Goal: Find specific page/section: Find specific page/section

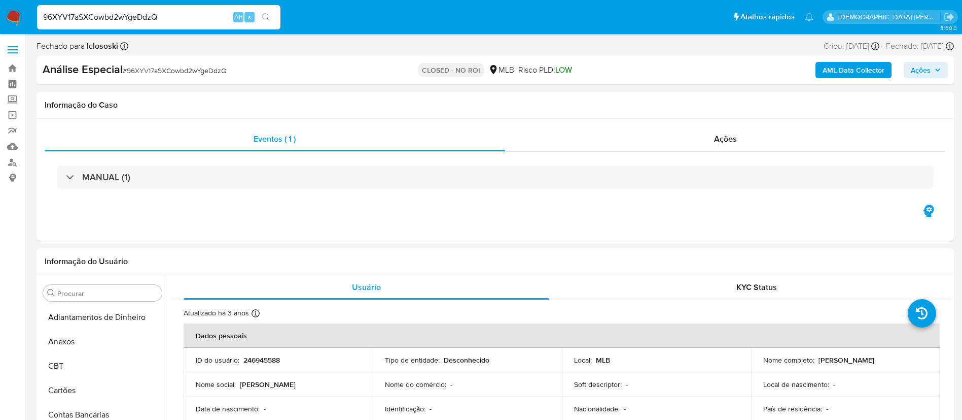
select select "10"
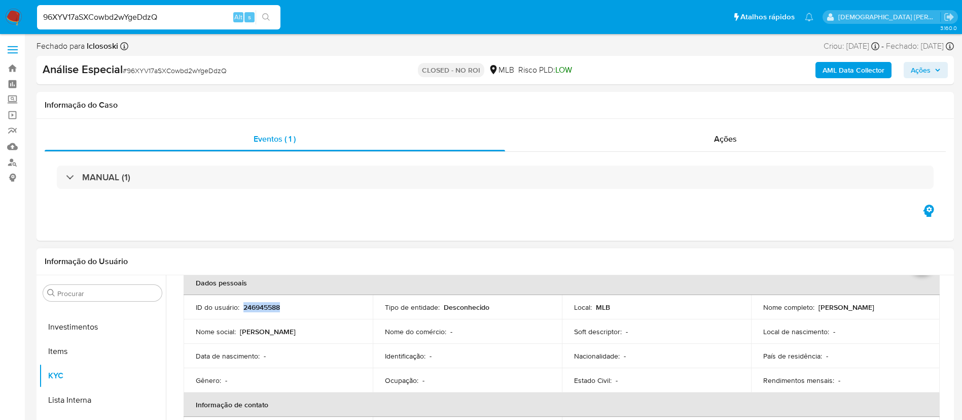
scroll to position [76, 0]
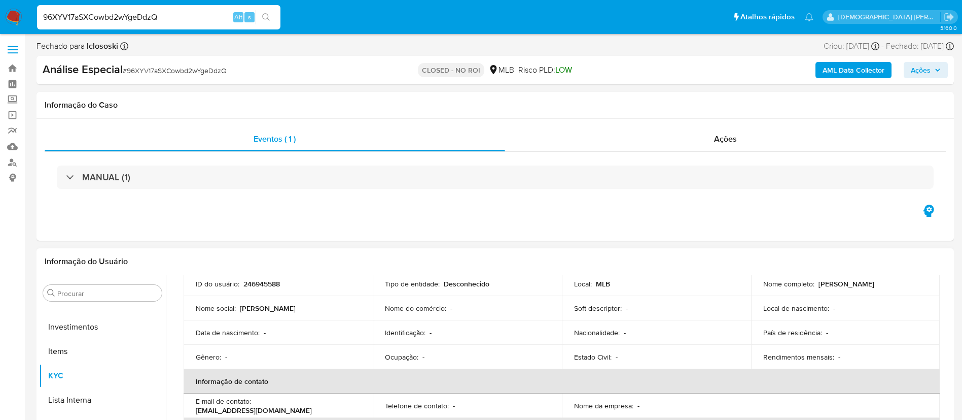
click at [840, 281] on p "[PERSON_NAME]" at bounding box center [847, 283] width 56 height 9
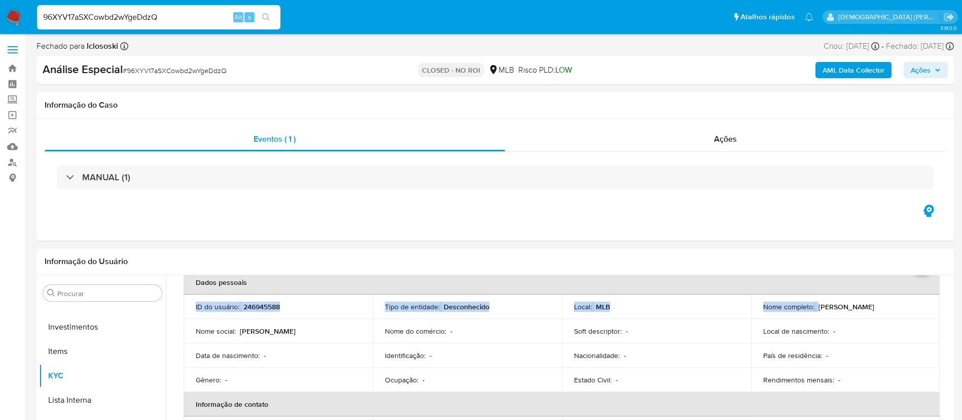
scroll to position [39, 0]
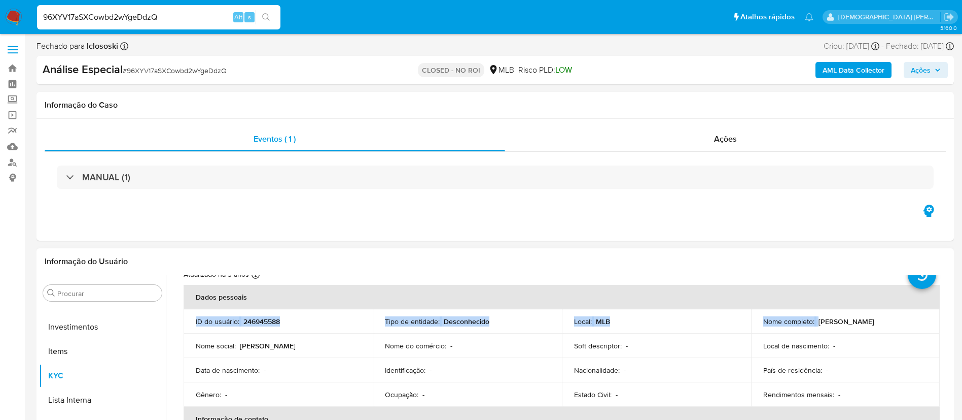
drag, startPoint x: 816, startPoint y: 284, endPoint x: 898, endPoint y: 322, distance: 89.4
click at [875, 322] on p "[PERSON_NAME]" at bounding box center [847, 321] width 56 height 9
copy p "[PERSON_NAME]"
click at [133, 25] on div "96XYV17aSXCowbd2wYgeDdzQ Alt s" at bounding box center [159, 17] width 244 height 24
click at [134, 18] on input "96XYV17aSXCowbd2wYgeDdzQ" at bounding box center [159, 17] width 244 height 13
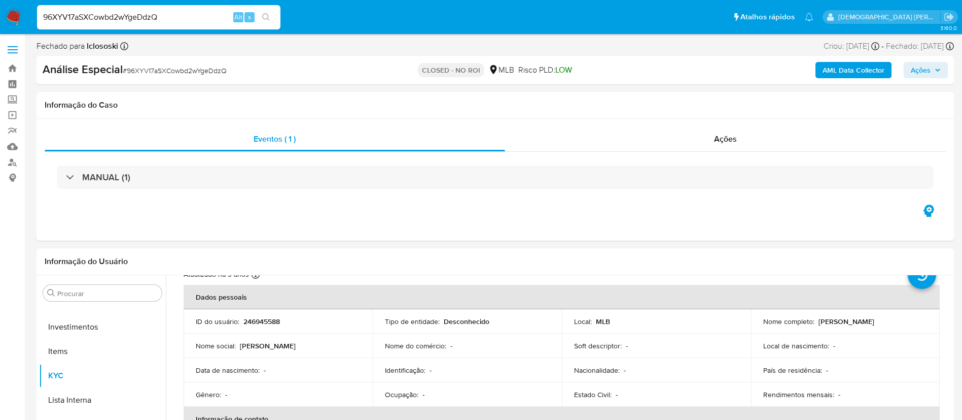
click at [134, 18] on input "96XYV17aSXCowbd2wYgeDdzQ" at bounding box center [159, 17] width 244 height 13
paste input "vekRbqOlV4tBpevniFcGR1dc"
type input "vekRbqOlV4tBpevniFcGR1dc"
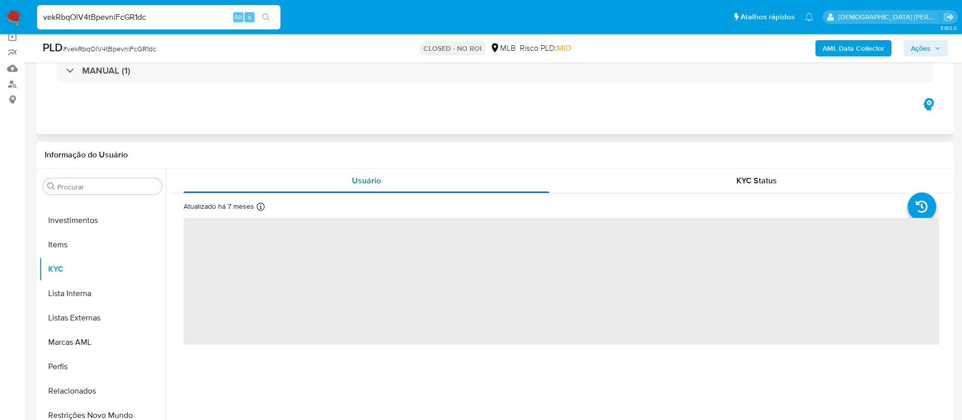
scroll to position [228, 0]
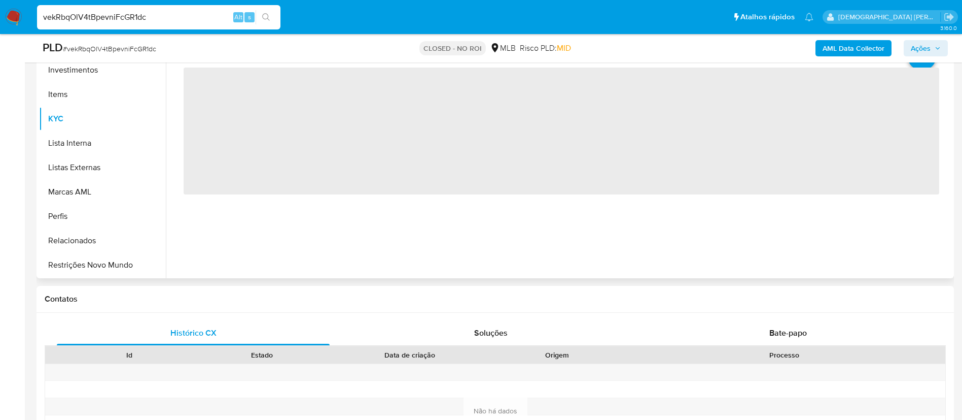
select select "10"
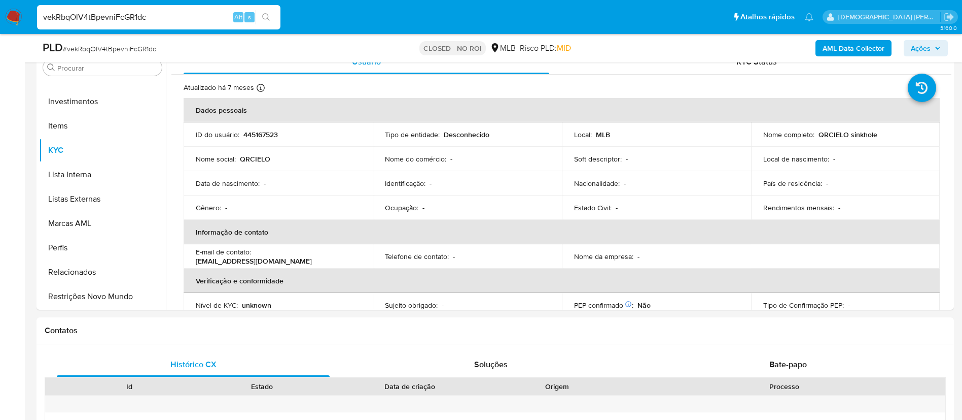
scroll to position [152, 0]
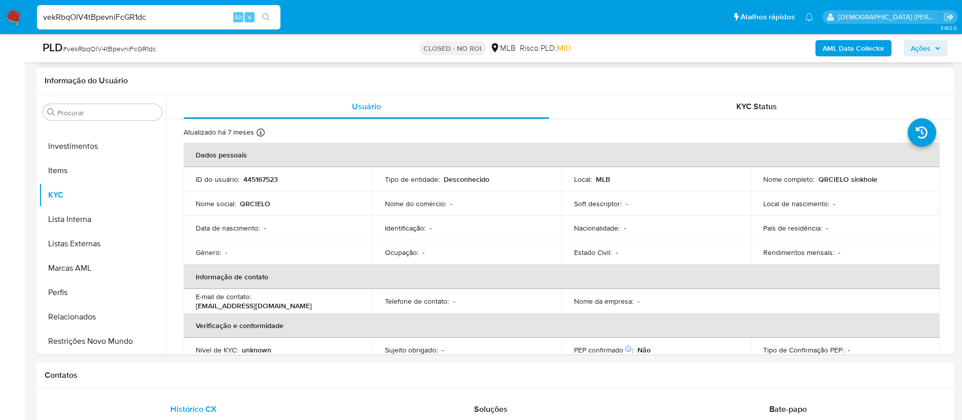
click at [149, 13] on input "vekRbqOlV4tBpevniFcGR1dc" at bounding box center [159, 17] width 244 height 13
paste input "ZDCqGGO1kW5C9n6JNlBasQ99"
type input "ZDCqGGO1kW5C9n6JNlBasQ99"
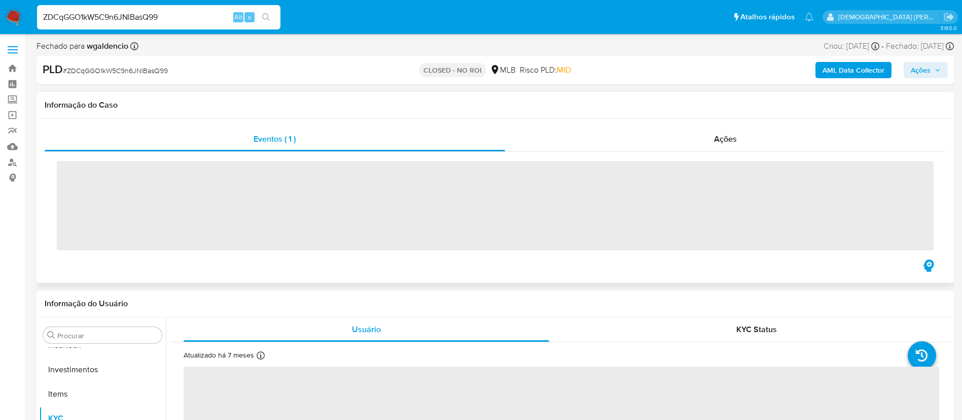
scroll to position [477, 0]
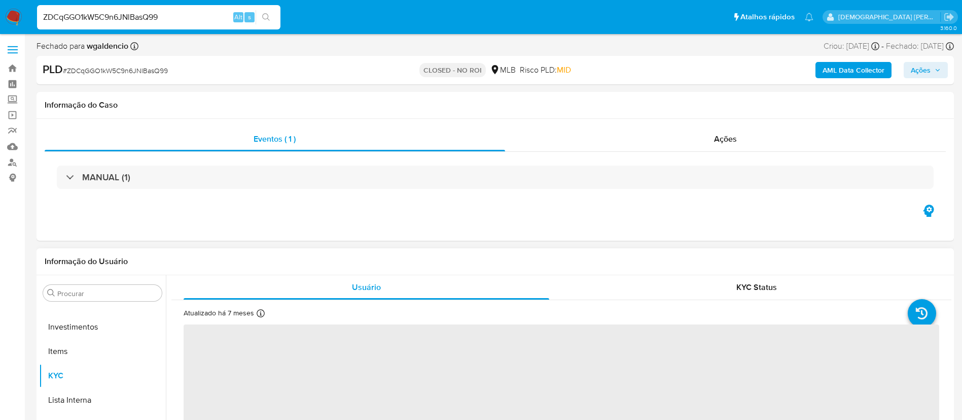
select select "10"
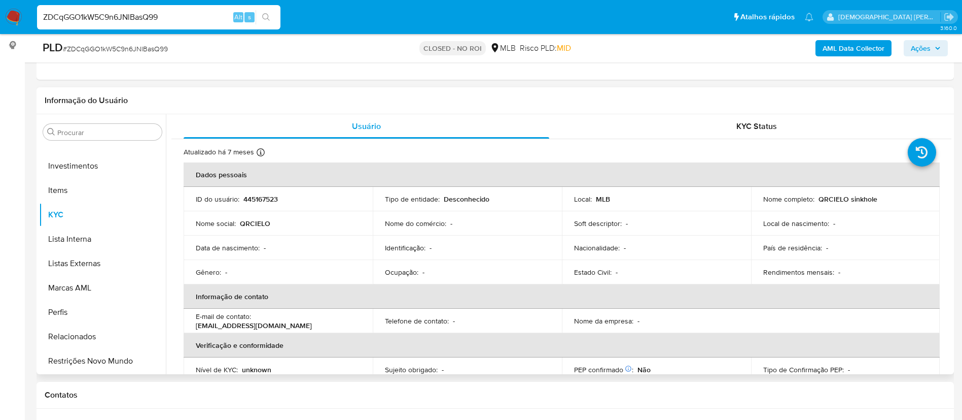
scroll to position [152, 0]
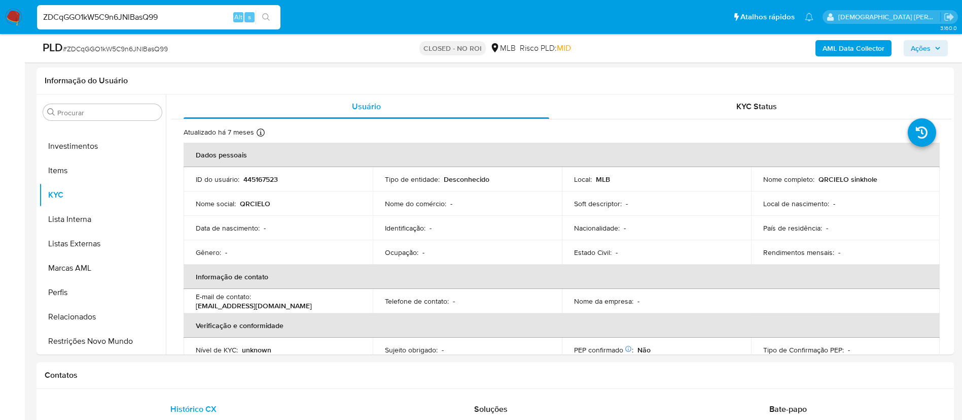
click at [201, 22] on input "ZDCqGGO1kW5C9n6JNlBasQ99" at bounding box center [159, 17] width 244 height 13
paste input "N2NwyvDM1HnNl7IqO146wWfz"
type input "N2NwyvDM1HnNl7IqO146wWfz"
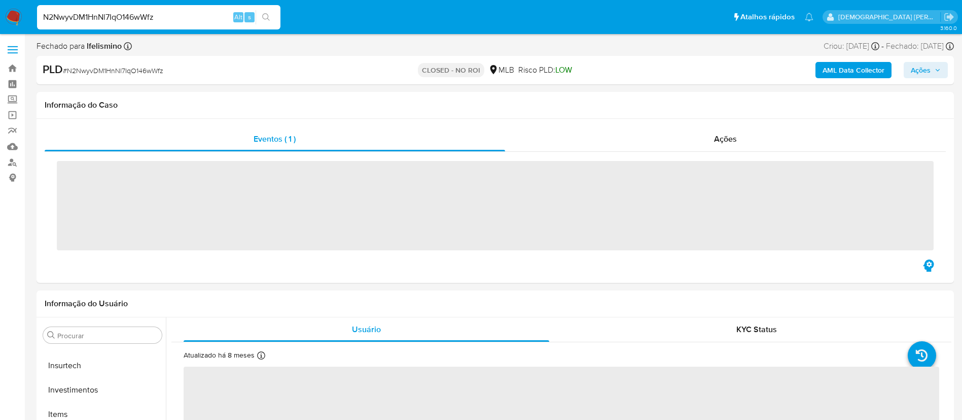
scroll to position [477, 0]
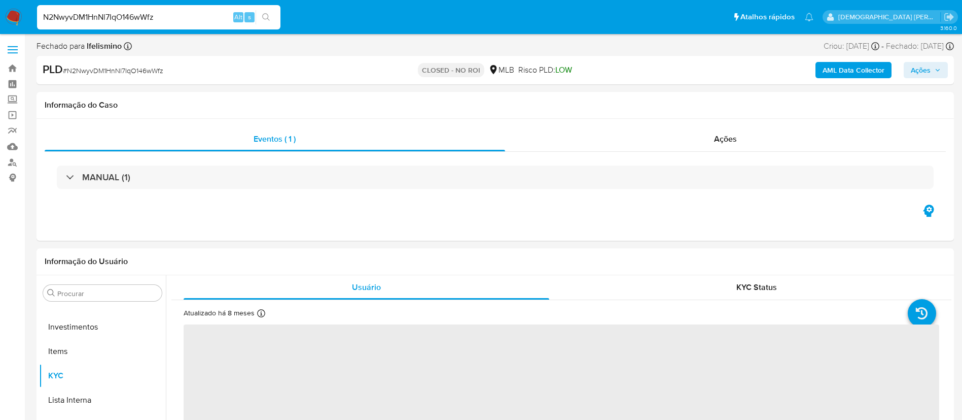
select select "10"
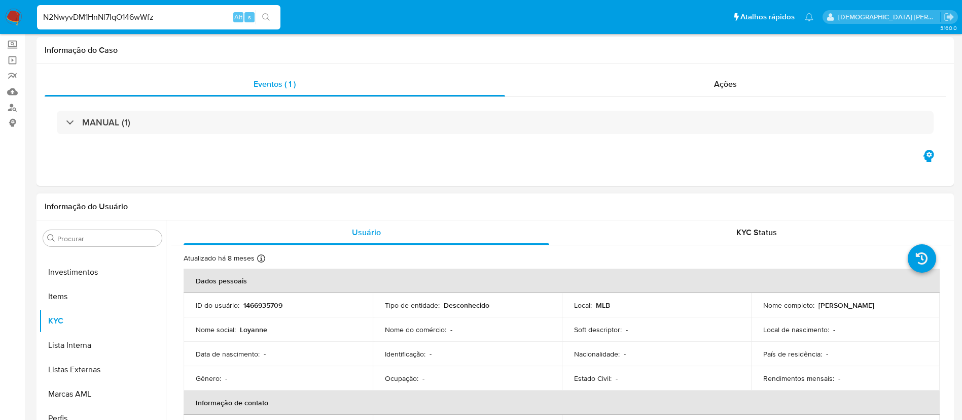
scroll to position [152, 0]
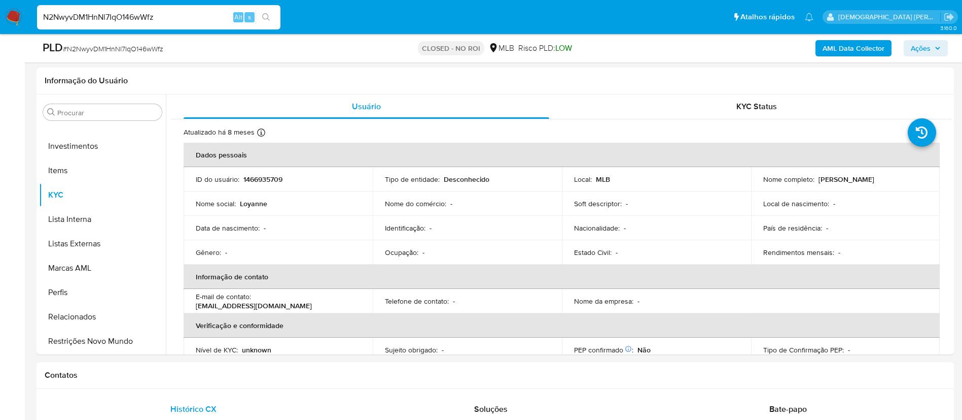
click at [167, 15] on input "N2NwyvDM1HnNl7IqO146wWfz" at bounding box center [159, 17] width 244 height 13
paste input "5n6Mdvjhirr8qkgjObWhx3zd"
type input "5n6Mdvjhirr8qkgjObWhx3zd"
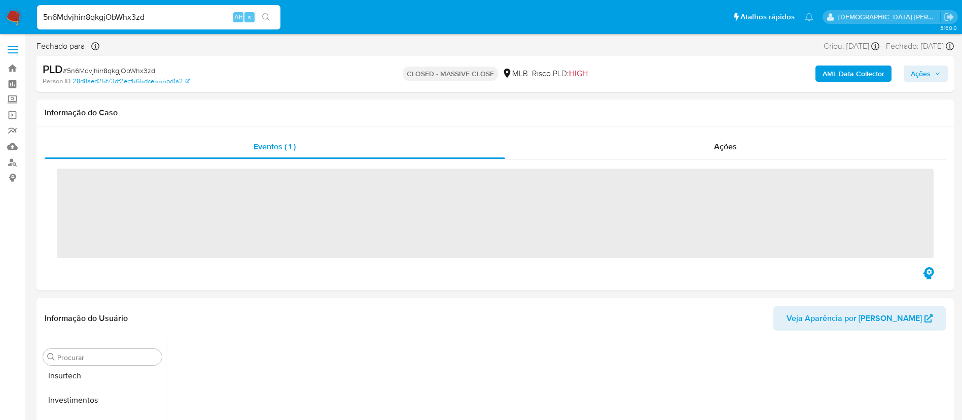
scroll to position [477, 0]
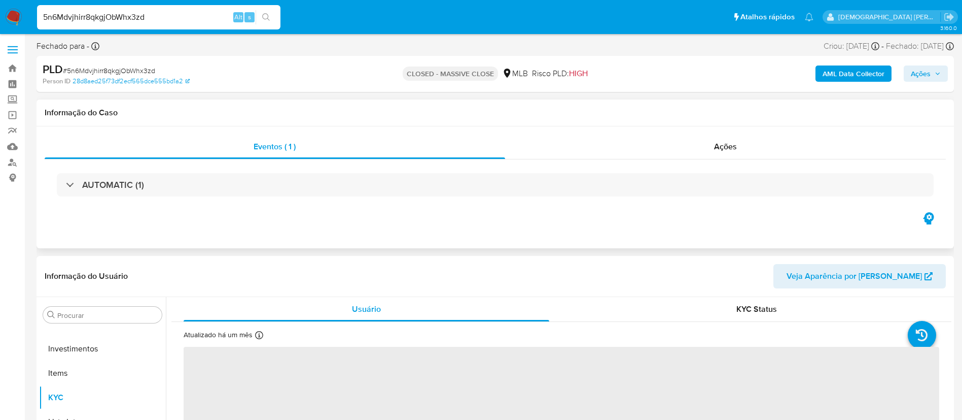
select select "10"
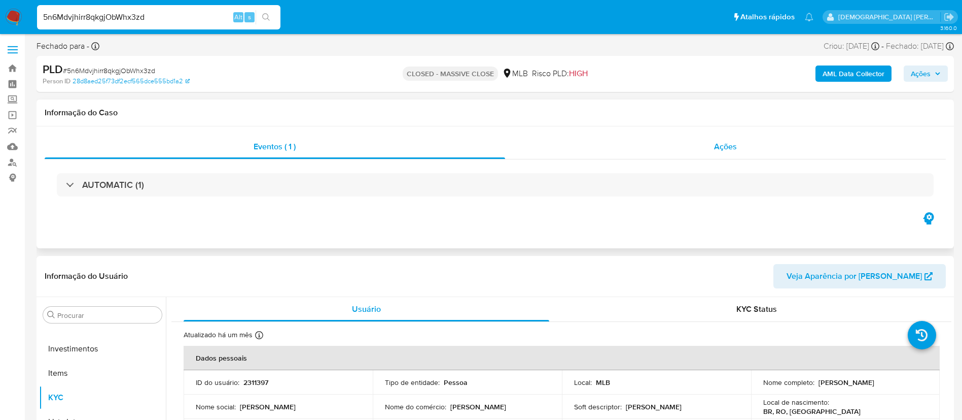
click at [620, 149] on div "Ações" at bounding box center [725, 146] width 441 height 24
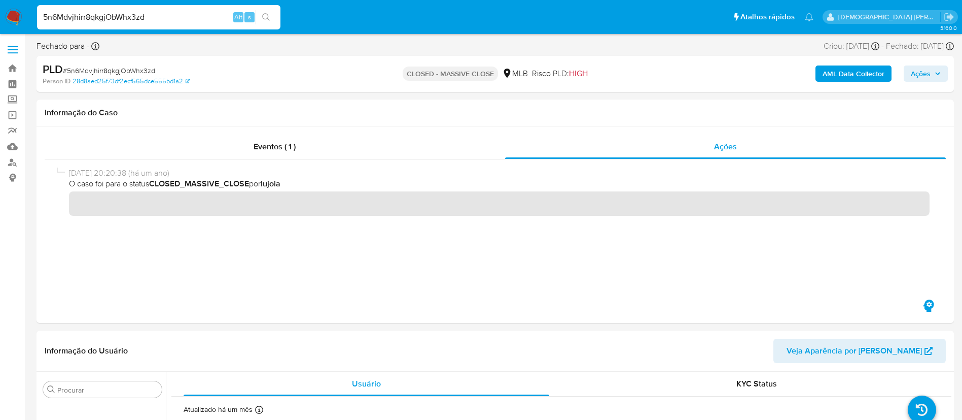
click at [191, 21] on input "5n6Mdvjhirr8qkgjObWhx3zd" at bounding box center [159, 17] width 244 height 13
paste input "96XYV17aSXCowbd2wYgeDdzQ"
type input "96XYV17aSXCowbd2wYgeDdzQ"
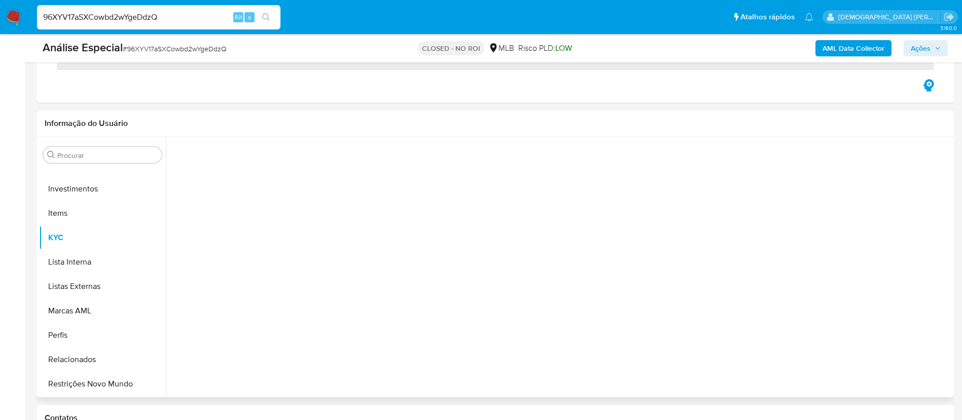
scroll to position [152, 0]
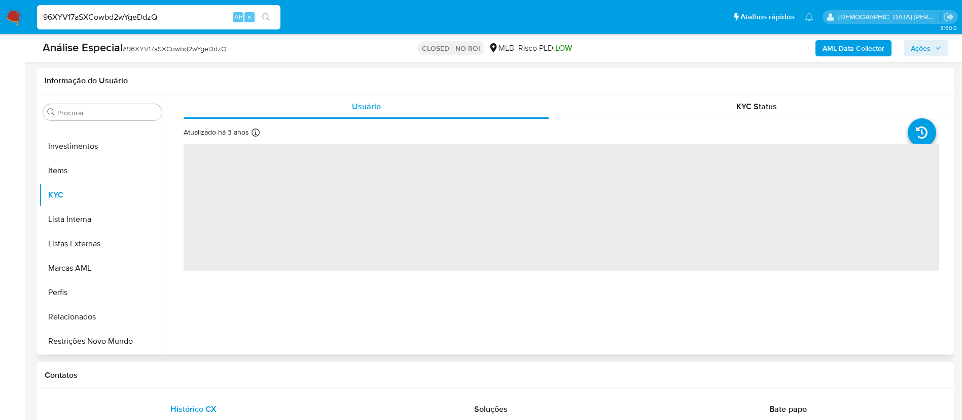
select select "10"
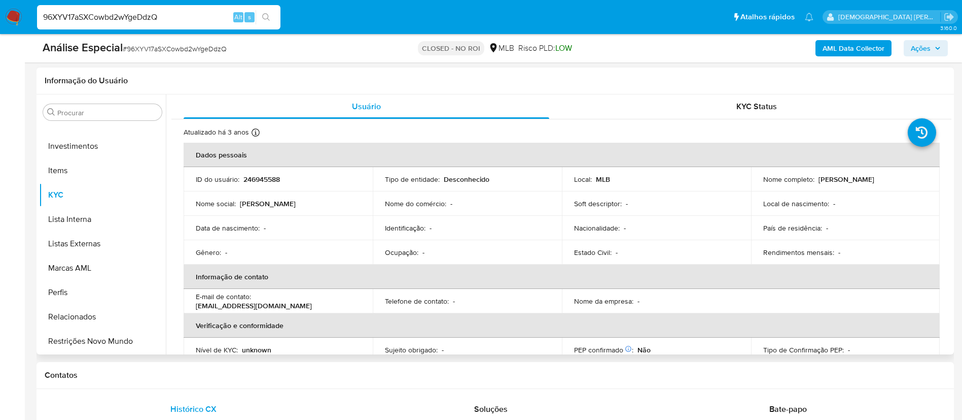
click at [252, 176] on p "246945588" at bounding box center [262, 179] width 37 height 9
copy p "246945588"
